Goal: Information Seeking & Learning: Learn about a topic

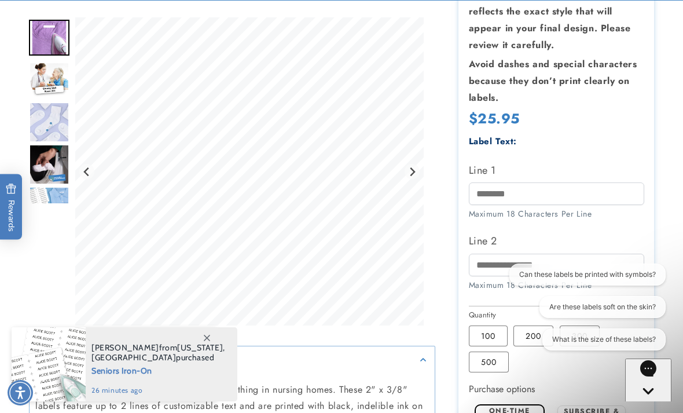
scroll to position [291, 0]
click at [204, 348] on span at bounding box center [206, 337] width 21 height 21
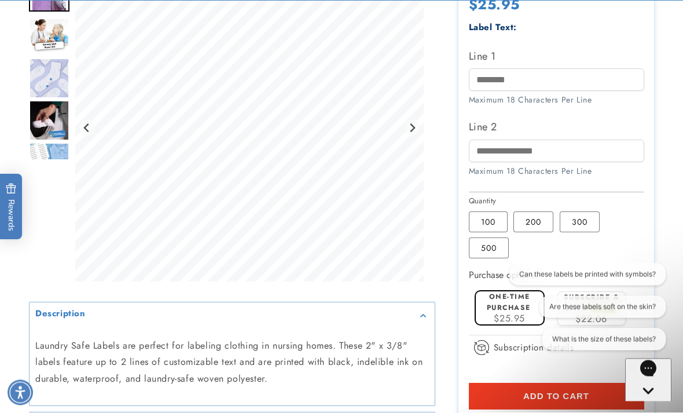
scroll to position [405, 0]
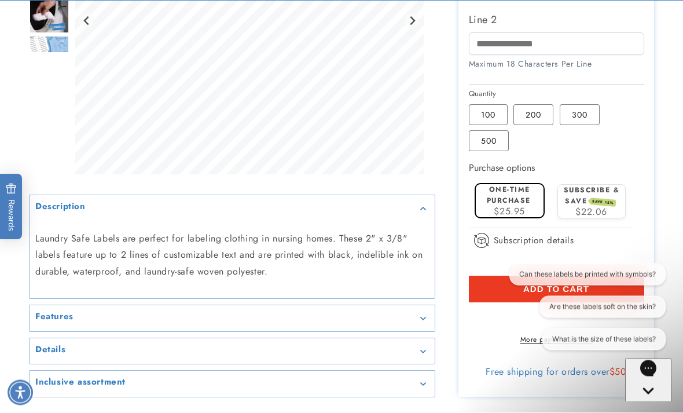
click at [417, 314] on div "Features" at bounding box center [232, 318] width 394 height 9
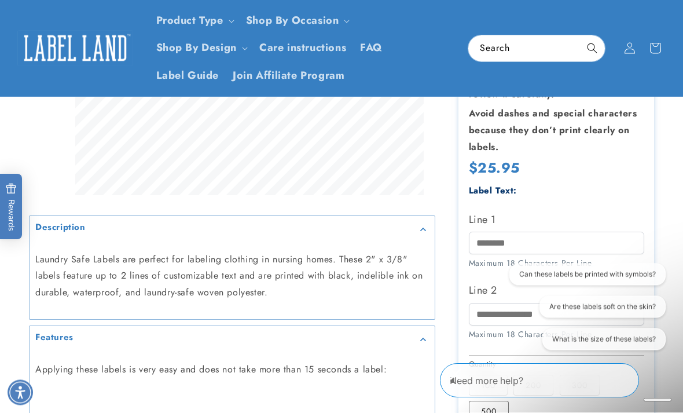
scroll to position [266, 0]
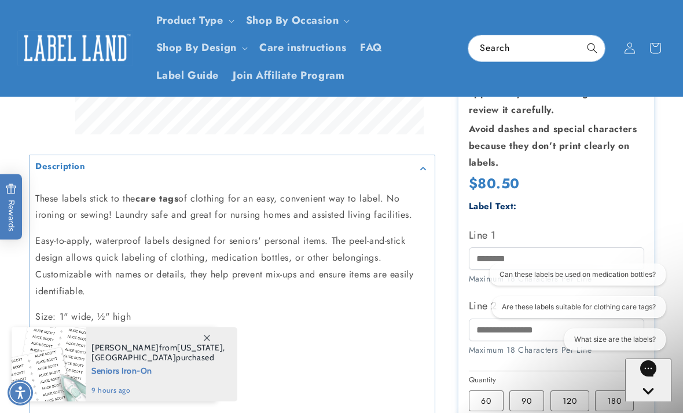
scroll to position [365, 0]
